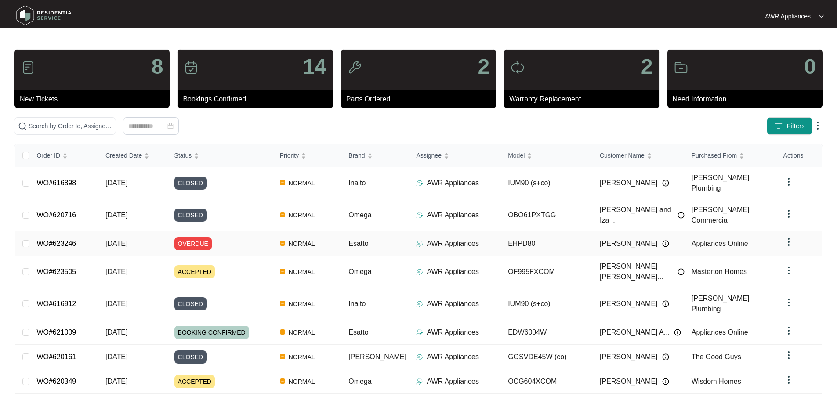
click at [127, 240] on span "[DATE]" at bounding box center [116, 243] width 22 height 7
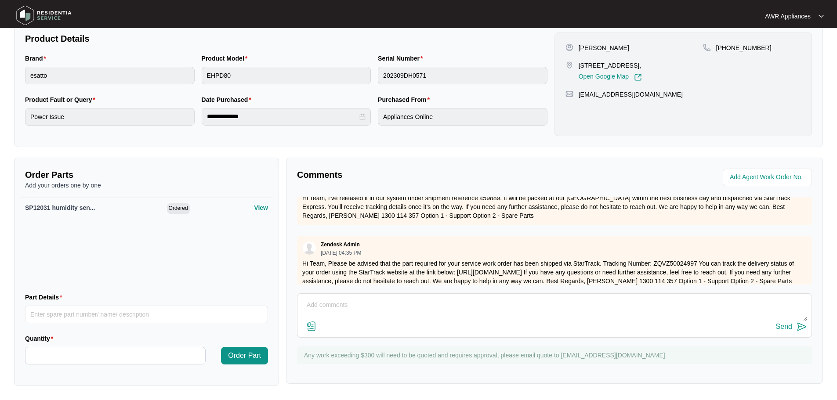
scroll to position [135, 0]
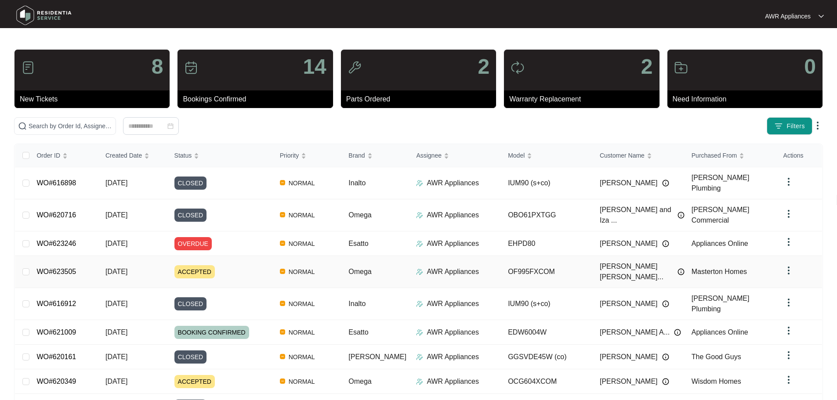
click at [194, 265] on span "ACCEPTED" at bounding box center [194, 271] width 40 height 13
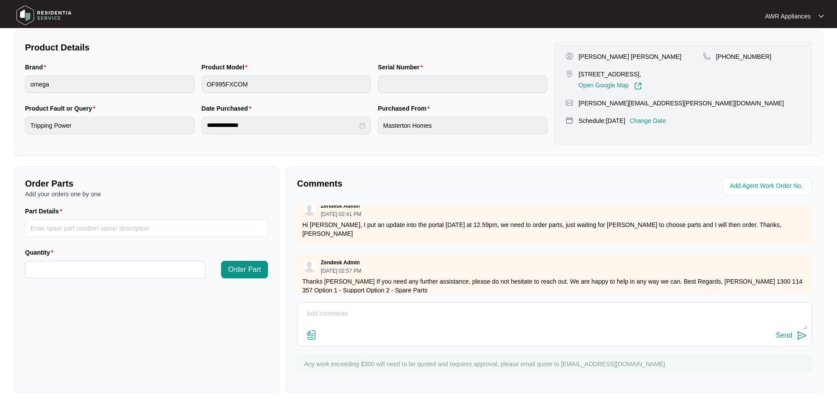
scroll to position [260, 0]
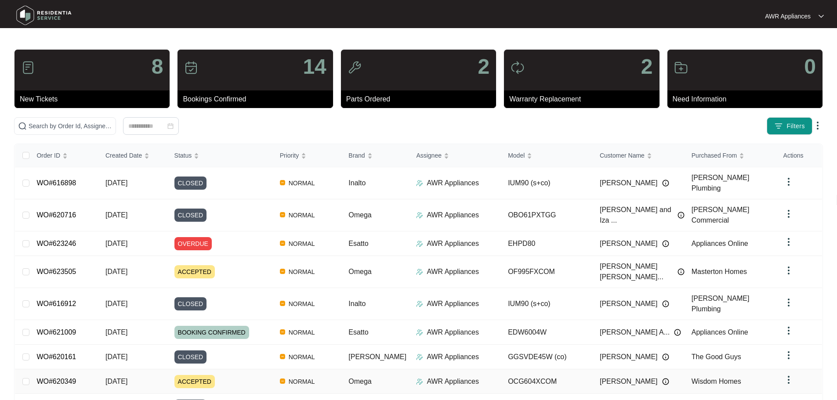
click at [193, 375] on span "ACCEPTED" at bounding box center [194, 381] width 40 height 13
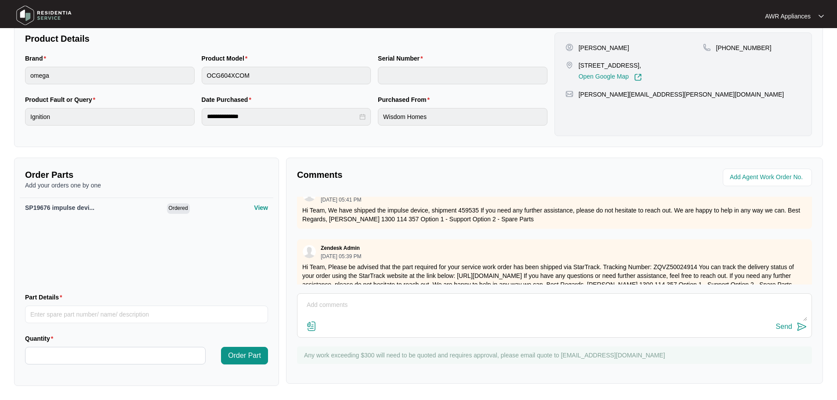
scroll to position [280, 0]
